Goal: Task Accomplishment & Management: Use online tool/utility

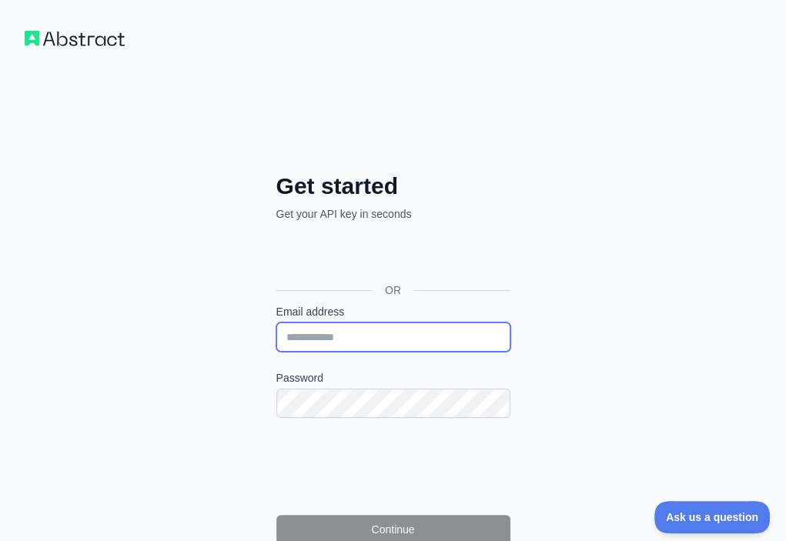
click at [276, 322] on input "Email address" at bounding box center [393, 336] width 234 height 29
paste input "**********"
type input "**********"
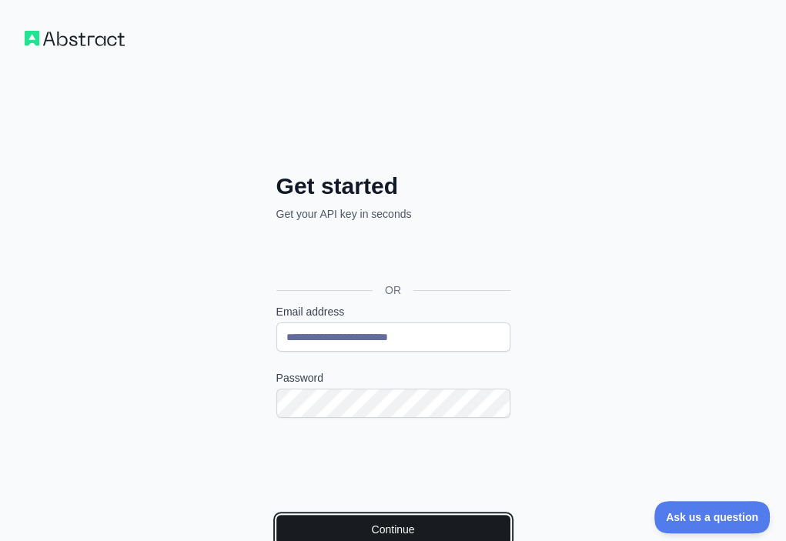
click at [276, 515] on button "Continue" at bounding box center [393, 529] width 234 height 29
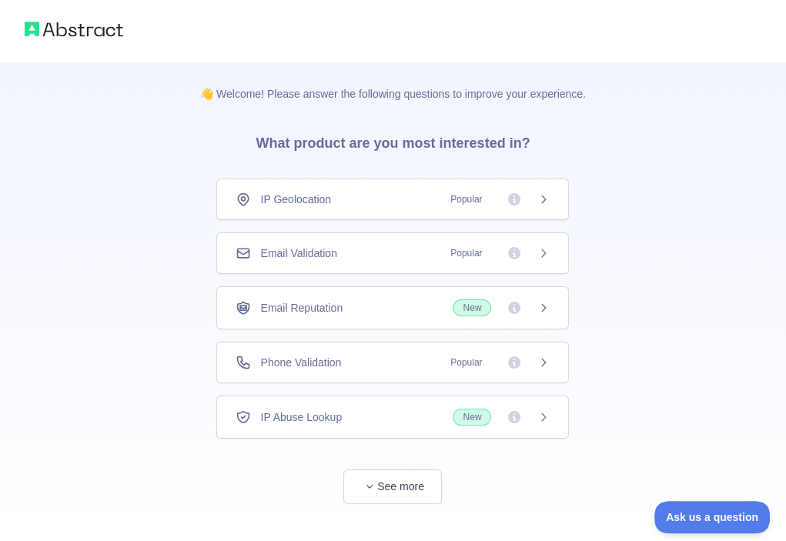
click at [386, 253] on div "Email Validation Popular" at bounding box center [393, 253] width 314 height 15
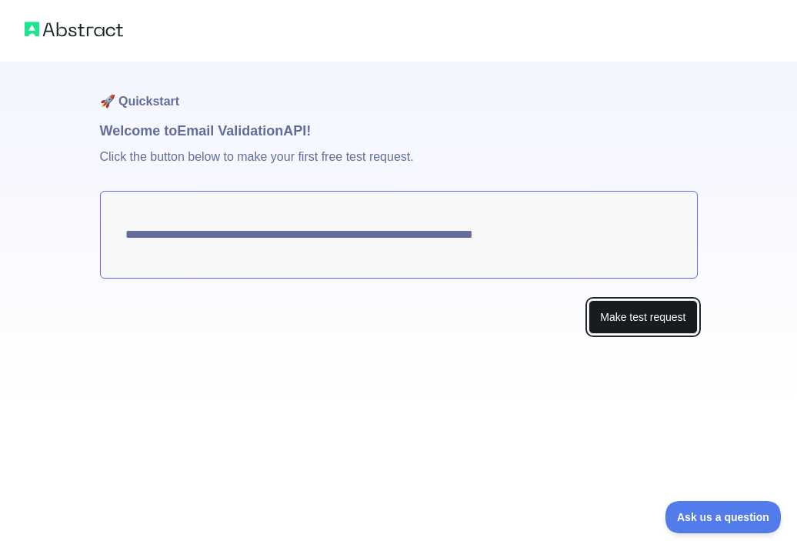
click at [646, 312] on button "Make test request" at bounding box center [643, 317] width 109 height 35
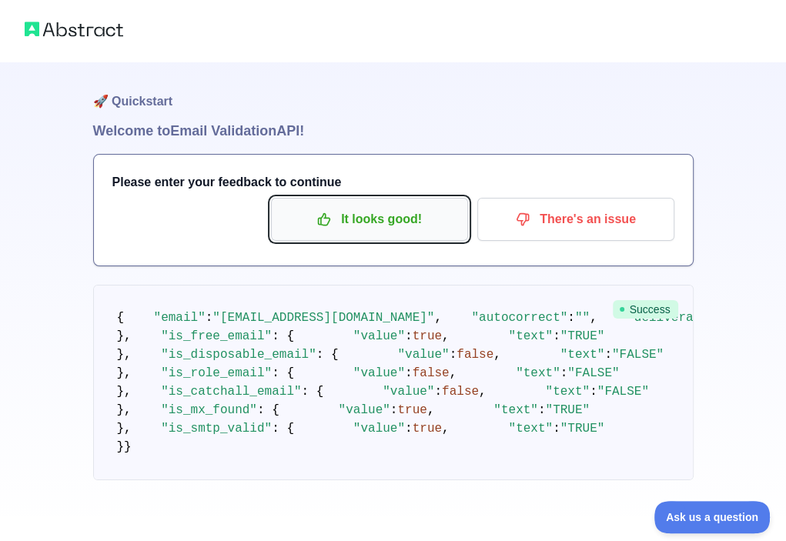
click at [397, 222] on p "It looks good!" at bounding box center [369, 219] width 174 height 26
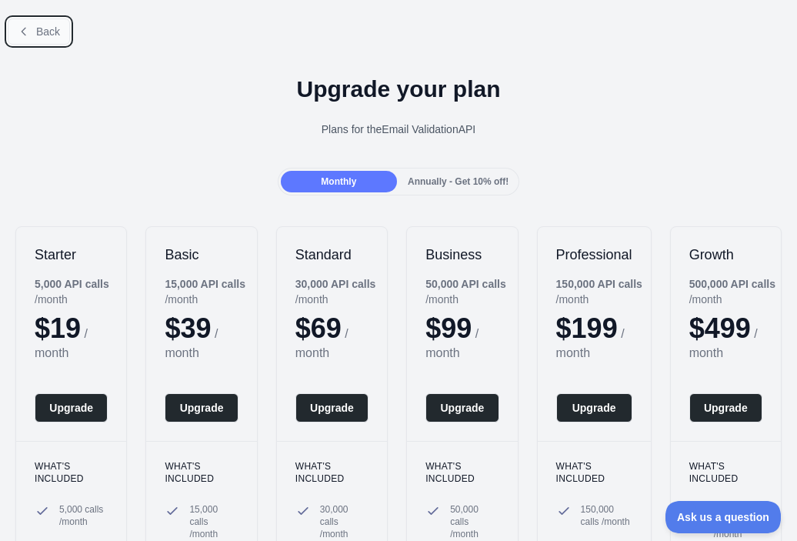
click at [49, 26] on span "Back" at bounding box center [48, 31] width 24 height 12
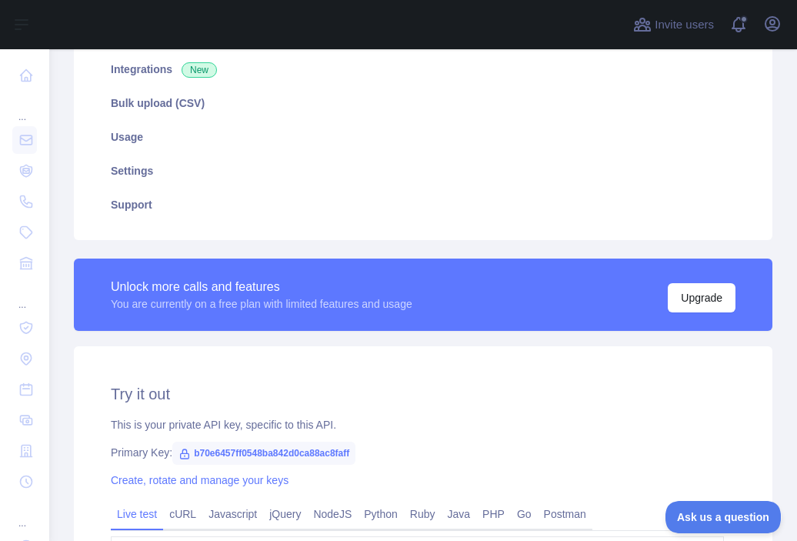
scroll to position [308, 0]
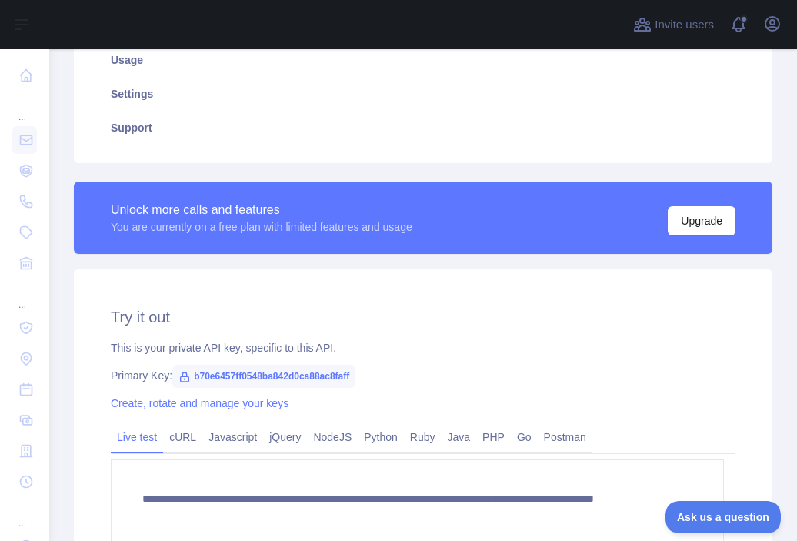
click at [302, 379] on span "b70e6457ff0548ba842d0ca88ac8faff" at bounding box center [263, 376] width 183 height 23
copy span "b70e6457ff0548ba842d0ca88ac8faff"
